Goal: Find specific page/section: Find specific page/section

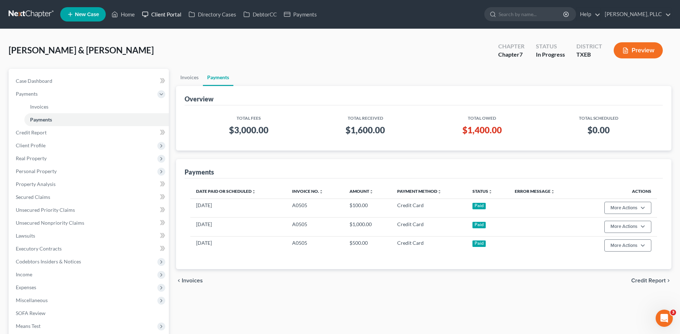
click at [164, 14] on link "Client Portal" at bounding box center [161, 14] width 47 height 13
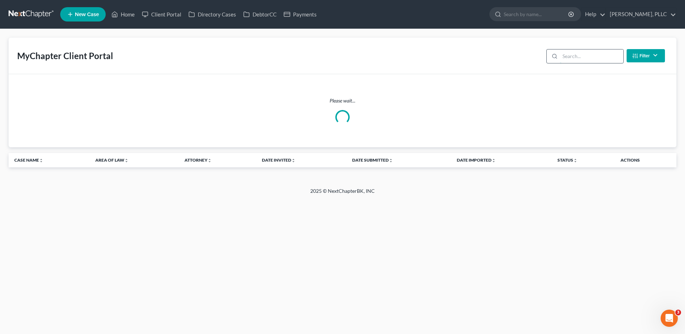
click at [573, 58] on input "search" at bounding box center [591, 56] width 63 height 14
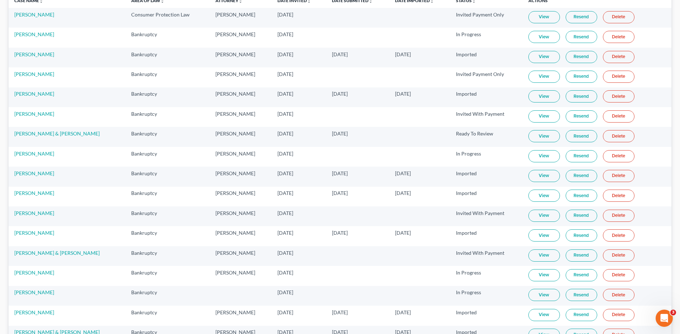
scroll to position [38, 0]
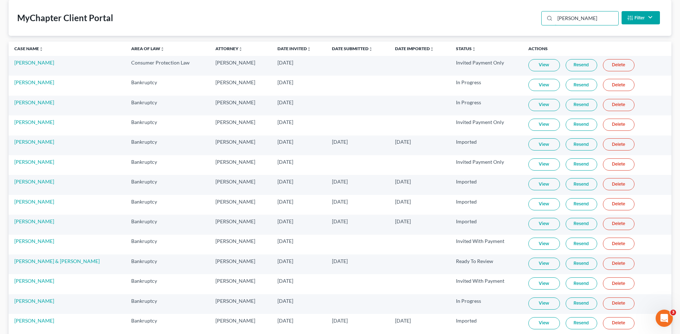
type input "[PERSON_NAME]"
click at [42, 65] on link "[PERSON_NAME]" at bounding box center [34, 62] width 40 height 6
click at [42, 65] on link "Kyndall Williams" at bounding box center [34, 62] width 40 height 6
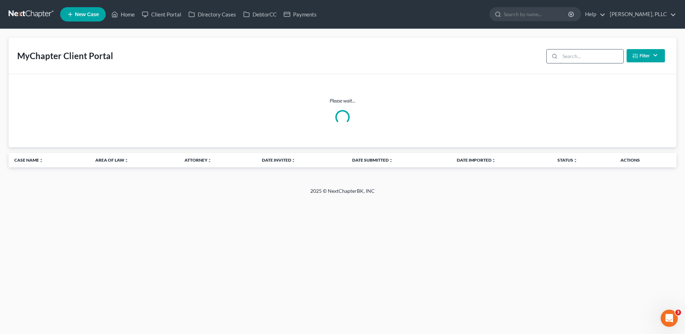
click at [580, 61] on input "search" at bounding box center [591, 56] width 63 height 14
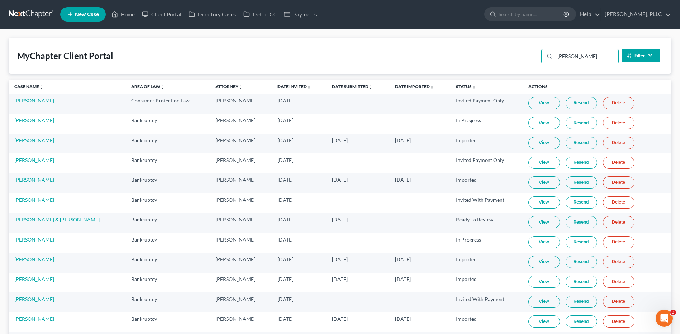
type input "williams"
click at [540, 104] on link "View" at bounding box center [544, 103] width 32 height 12
click at [543, 102] on link "View" at bounding box center [544, 103] width 32 height 12
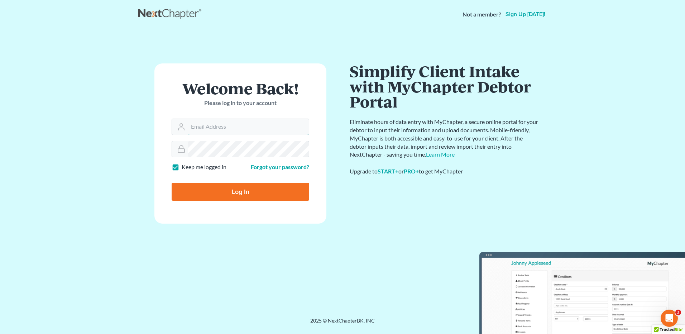
type input "[EMAIL_ADDRESS][DOMAIN_NAME]"
click at [245, 194] on input "Log In" at bounding box center [241, 192] width 138 height 18
type input "Thinking..."
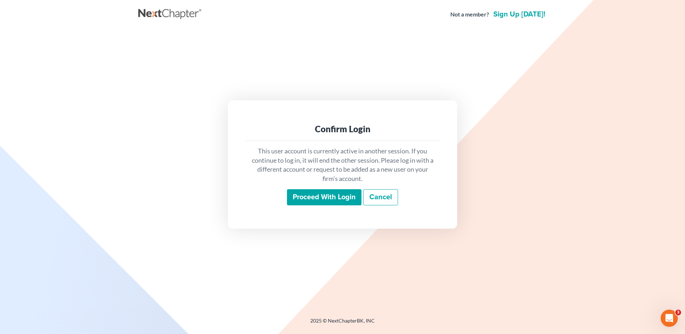
click at [341, 200] on input "Proceed with login" at bounding box center [324, 197] width 75 height 16
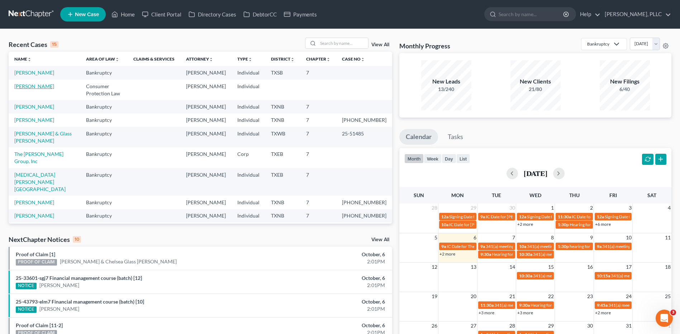
click at [37, 87] on link "[PERSON_NAME]" at bounding box center [34, 86] width 40 height 6
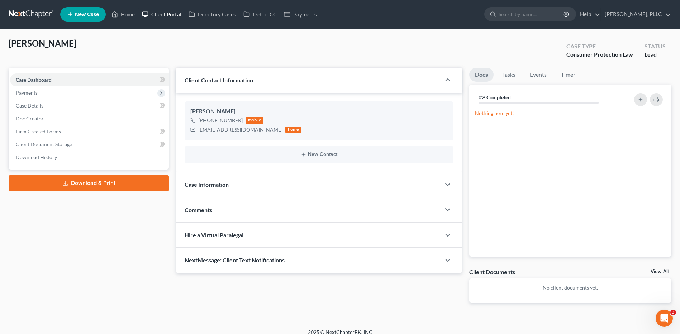
click at [171, 11] on link "Client Portal" at bounding box center [161, 14] width 47 height 13
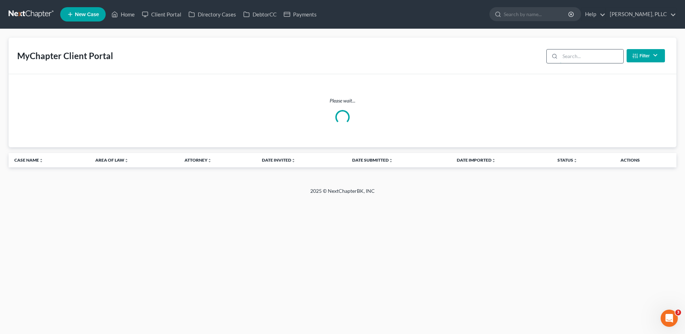
click at [600, 49] on input "search" at bounding box center [591, 56] width 63 height 14
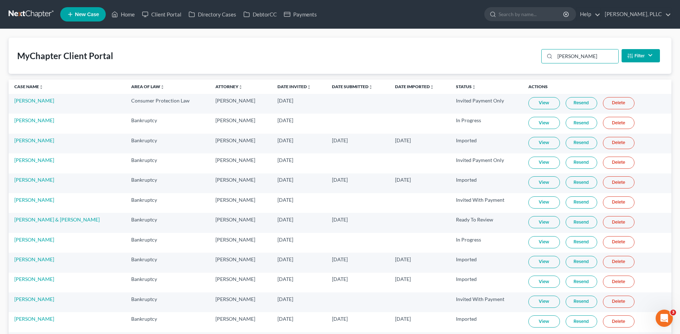
click at [542, 103] on link "View" at bounding box center [544, 103] width 32 height 12
drag, startPoint x: 579, startPoint y: 56, endPoint x: 563, endPoint y: 57, distance: 16.1
click at [563, 57] on input "[PERSON_NAME]" at bounding box center [586, 56] width 63 height 14
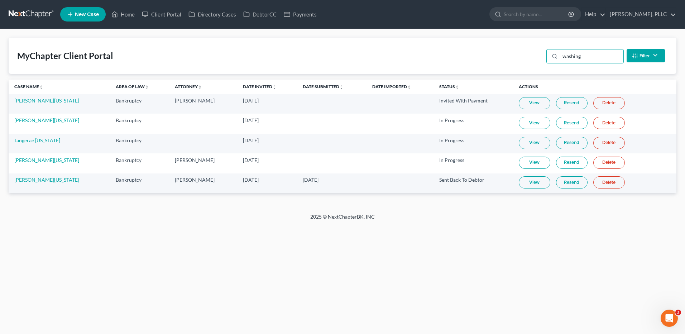
type input "washing"
click at [532, 184] on link "View" at bounding box center [535, 182] width 32 height 12
click at [134, 14] on link "Home" at bounding box center [123, 14] width 30 height 13
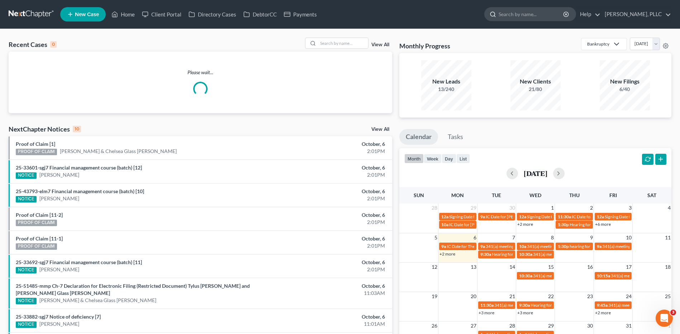
click at [528, 10] on input "search" at bounding box center [532, 14] width 66 height 13
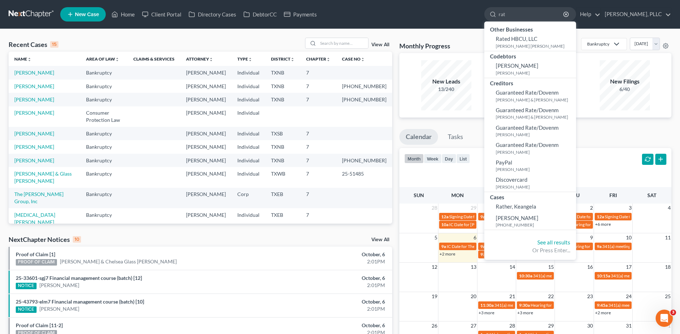
type input "ra"
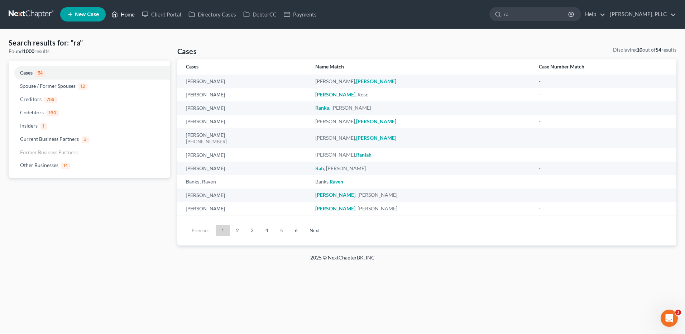
click at [128, 15] on link "Home" at bounding box center [123, 14] width 30 height 13
